Goal: Task Accomplishment & Management: Use online tool/utility

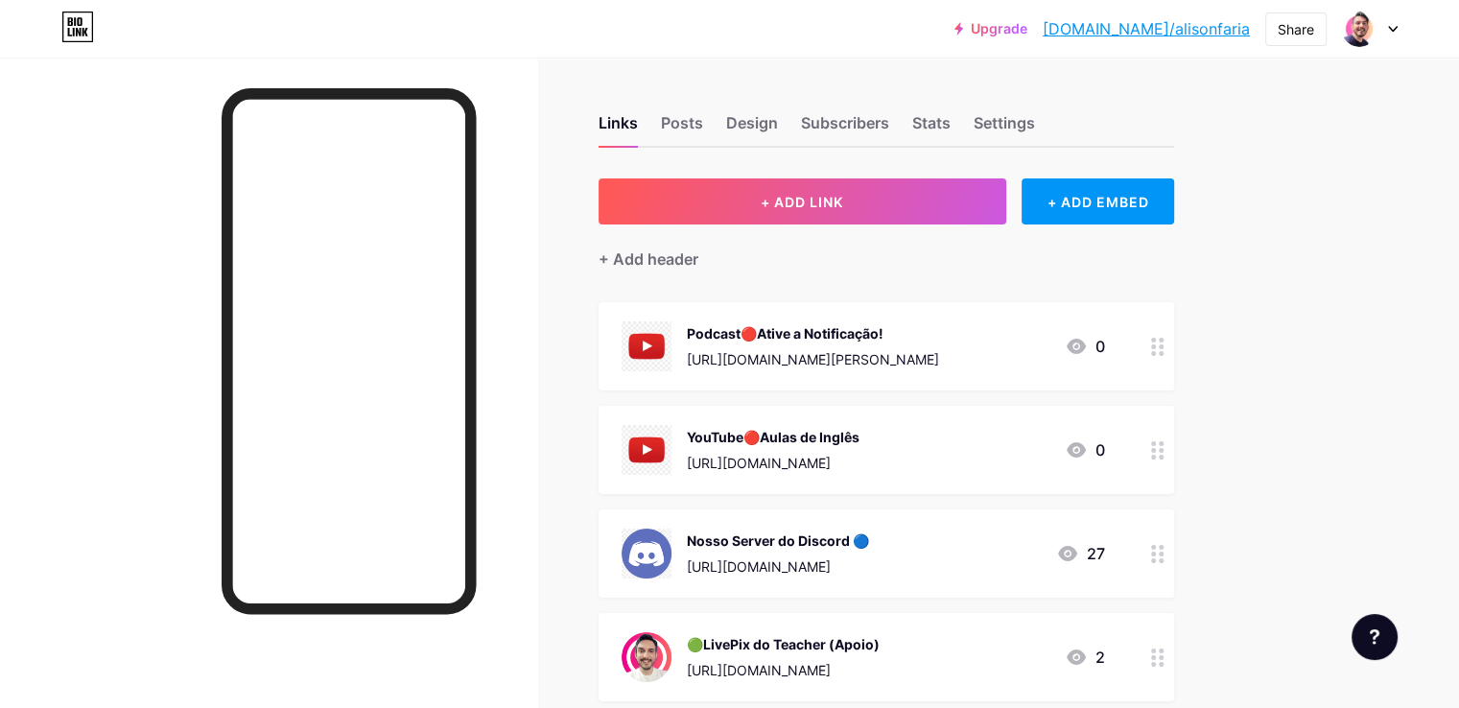
click at [922, 323] on div "Podcast🔴Ative a Notificação!" at bounding box center [813, 333] width 252 height 20
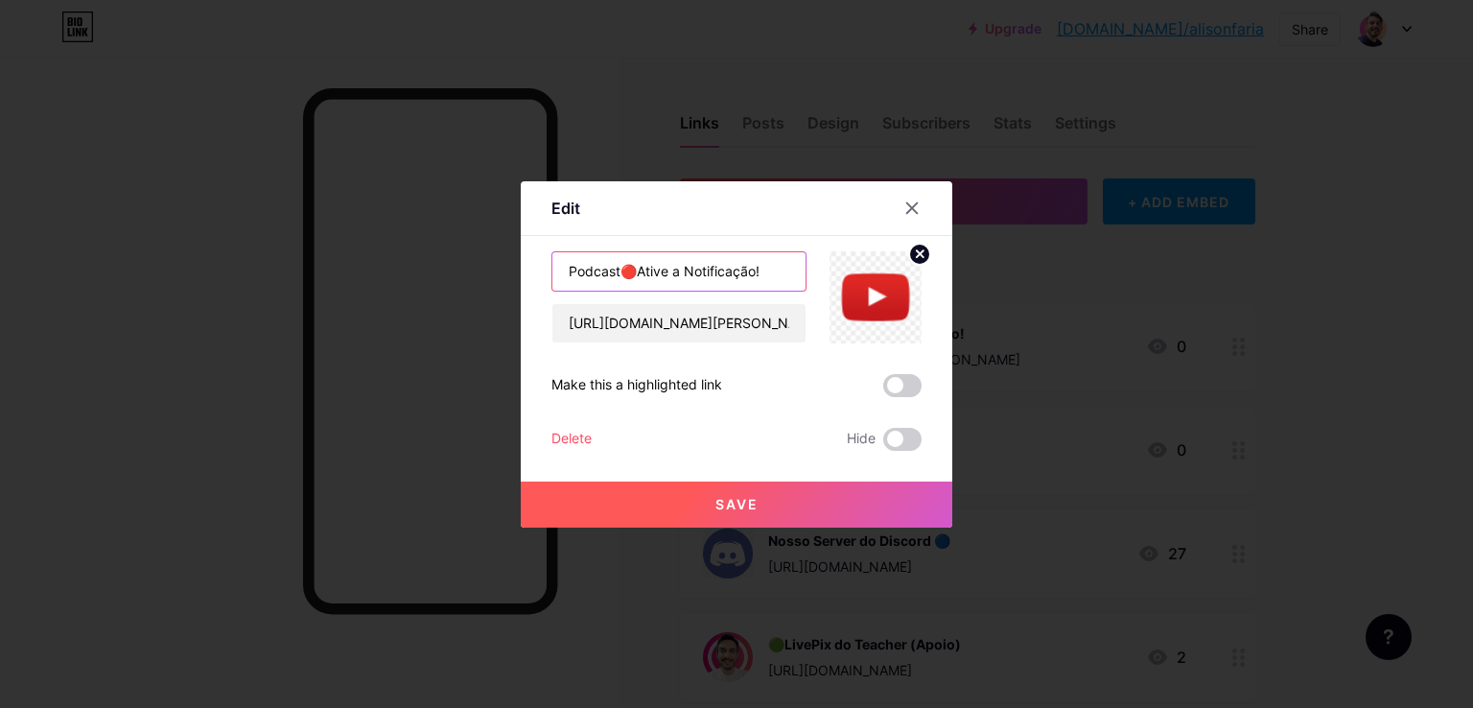
drag, startPoint x: 639, startPoint y: 269, endPoint x: 802, endPoint y: 266, distance: 163.1
click at [802, 271] on input "Podcast🔴Ative a Notificação!" at bounding box center [679, 271] width 253 height 38
type input "Podcast🌎Intercâmbio Viagem"
click at [795, 513] on button "Save" at bounding box center [737, 505] width 432 height 46
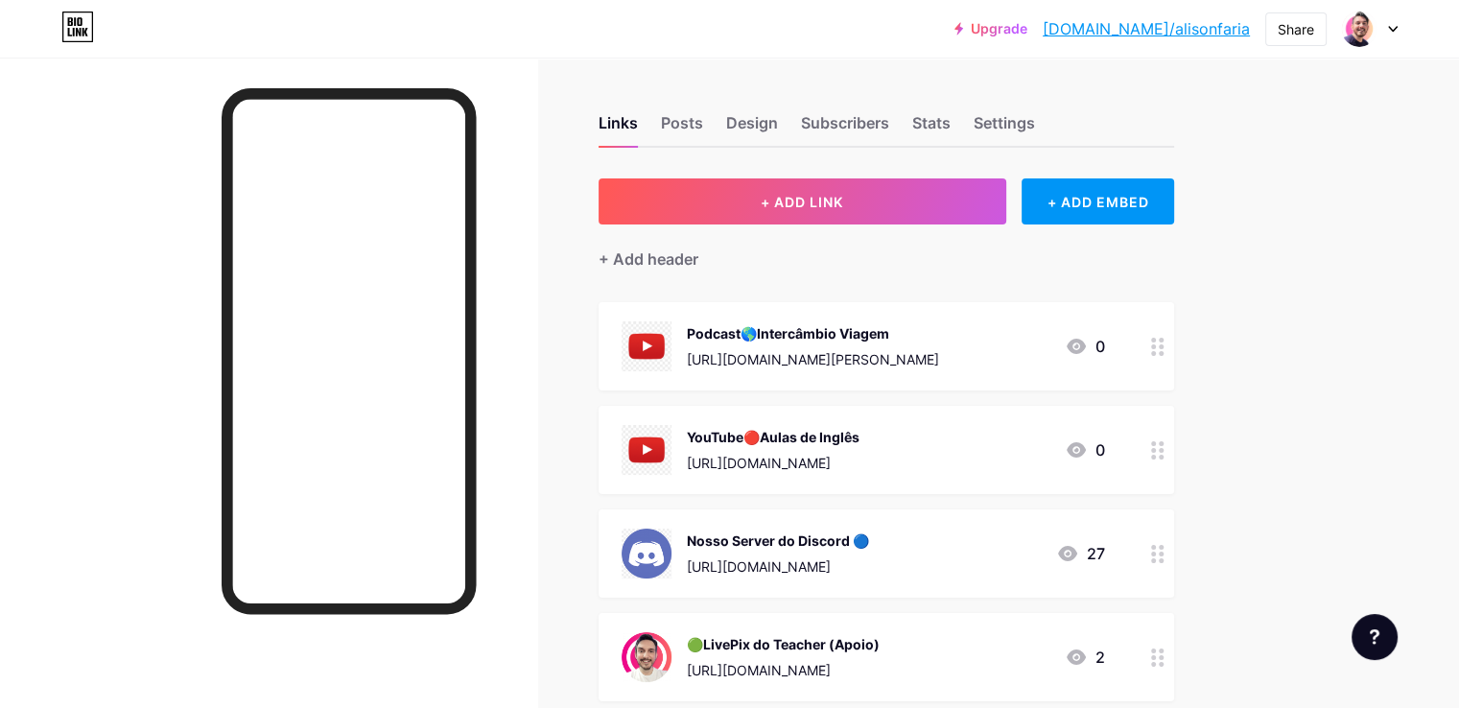
click at [939, 349] on div "[URL][DOMAIN_NAME][PERSON_NAME]" at bounding box center [813, 359] width 252 height 20
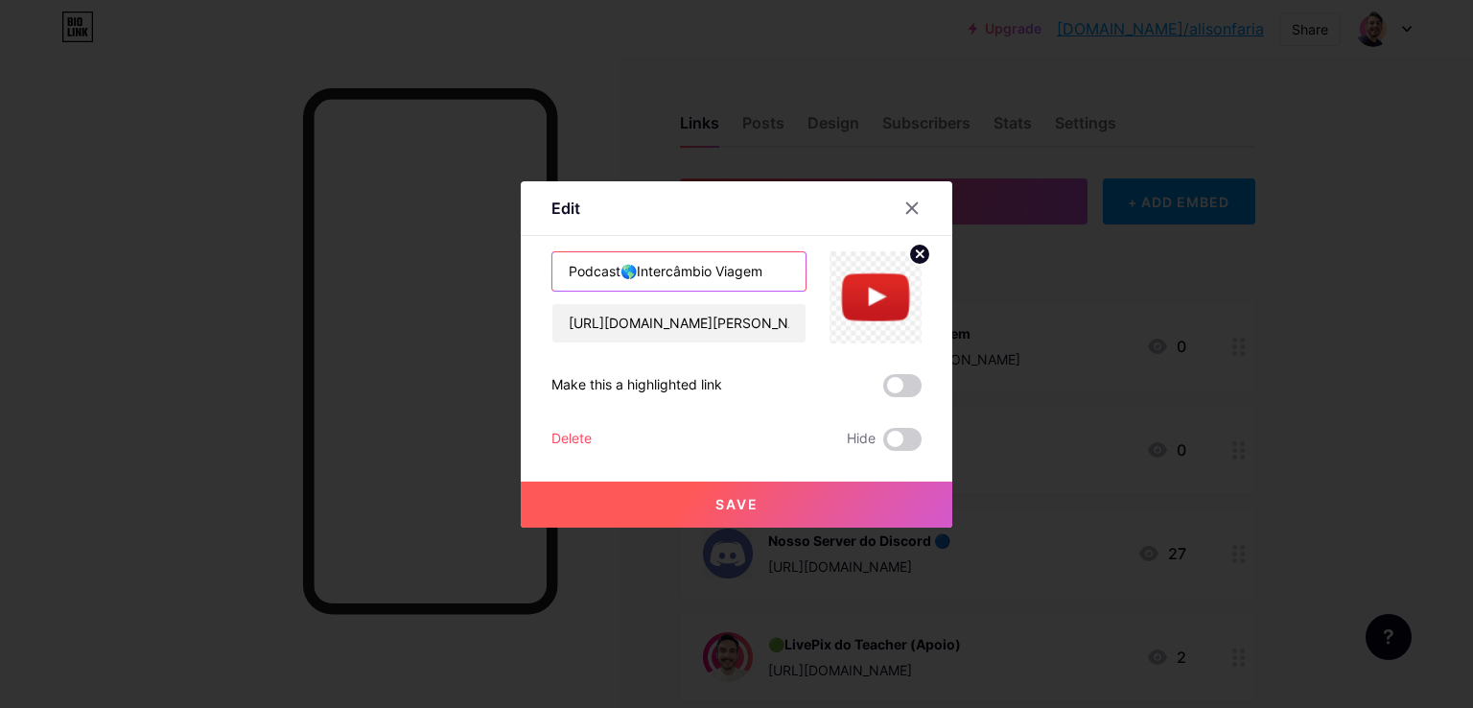
drag, startPoint x: 637, startPoint y: 271, endPoint x: 716, endPoint y: 273, distance: 78.7
click at [718, 273] on input "Podcast🌎Intercâmbio Viagem" at bounding box center [679, 271] width 253 height 38
click at [728, 271] on input "Podcast🌎Viagem" at bounding box center [679, 271] width 253 height 38
paste input "Intercâmbio"
type input "Podcast🌎Viagem Intercâmbio"
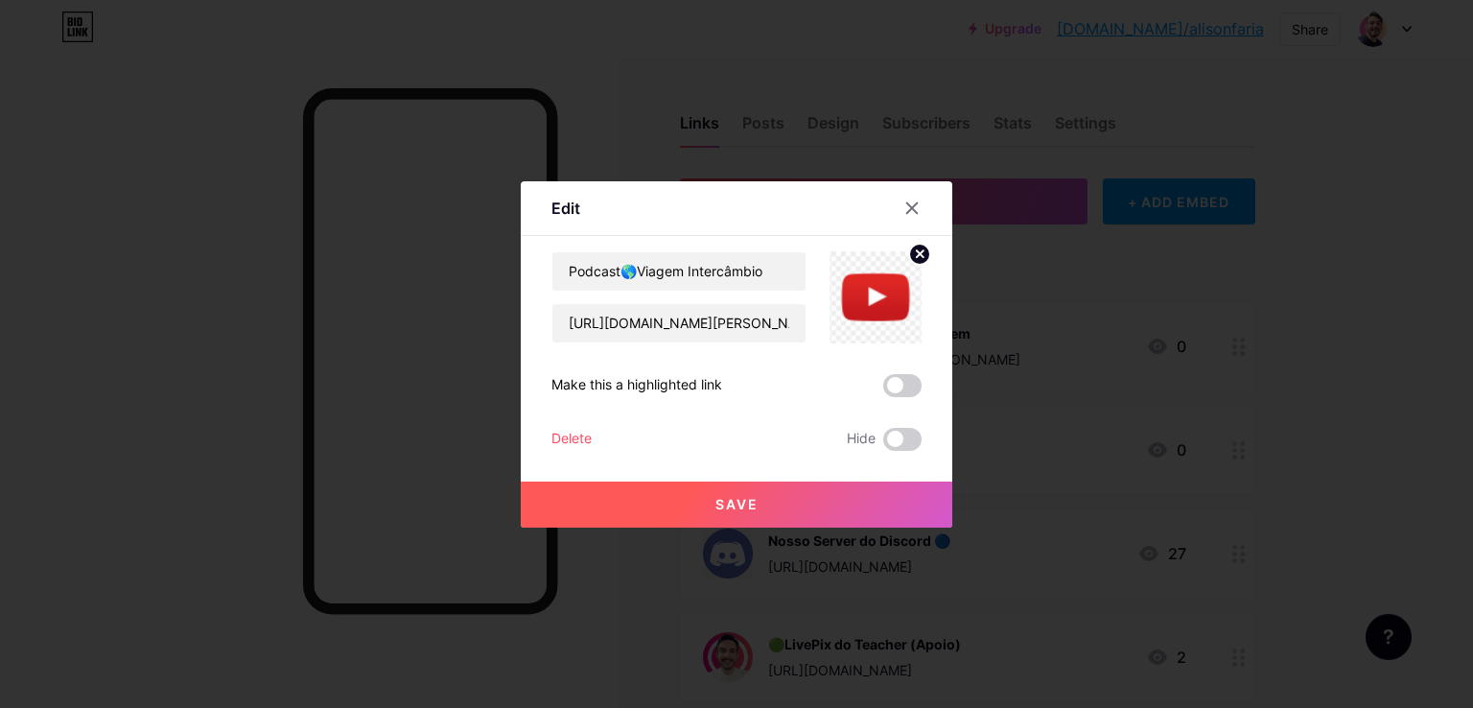
click at [791, 495] on button "Save" at bounding box center [737, 505] width 432 height 46
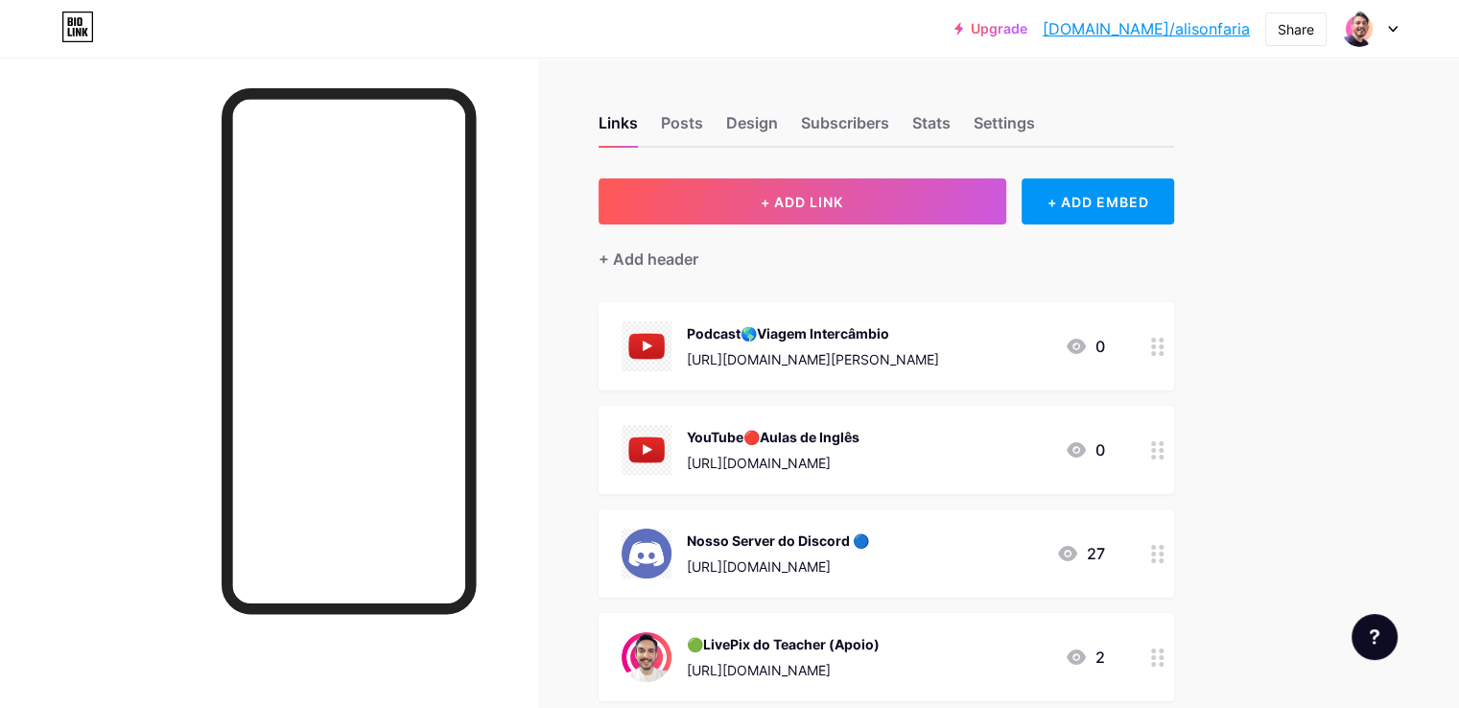
click at [703, 126] on div "Posts" at bounding box center [682, 128] width 42 height 35
